Goal: Navigation & Orientation: Find specific page/section

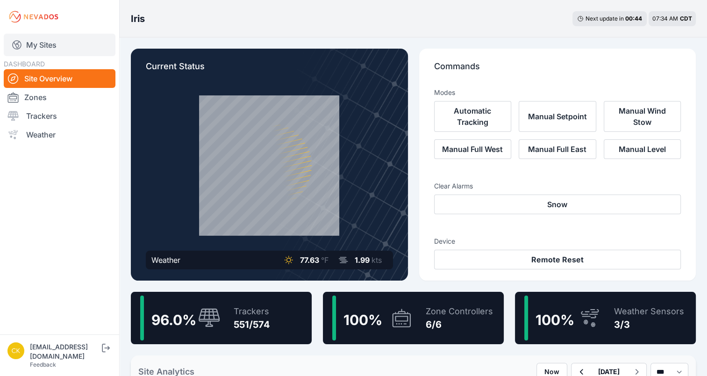
click at [86, 52] on link "My Sites" at bounding box center [60, 45] width 112 height 22
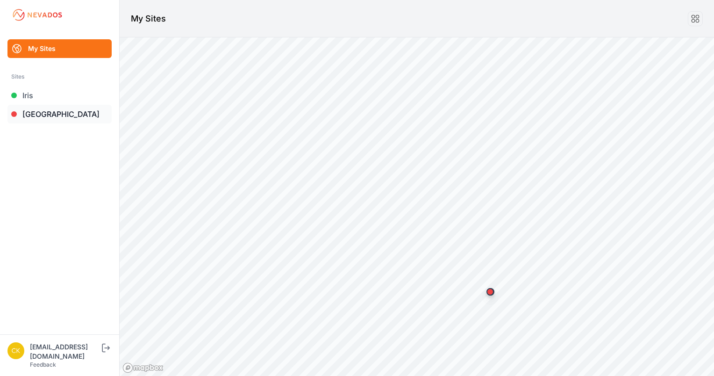
click at [76, 119] on link "[GEOGRAPHIC_DATA]" at bounding box center [59, 114] width 104 height 19
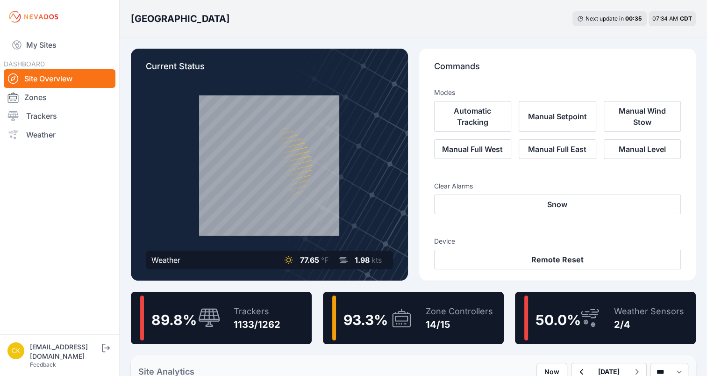
click at [453, 312] on div "Zone Controllers" at bounding box center [459, 311] width 67 height 13
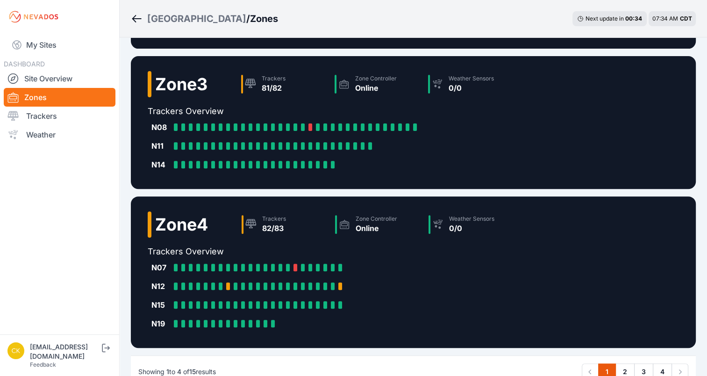
scroll to position [369, 0]
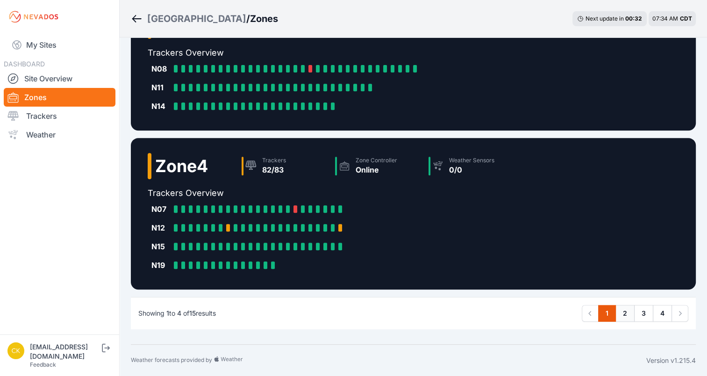
click at [625, 311] on link "2" at bounding box center [624, 313] width 19 height 17
